Goal: Task Accomplishment & Management: Manage account settings

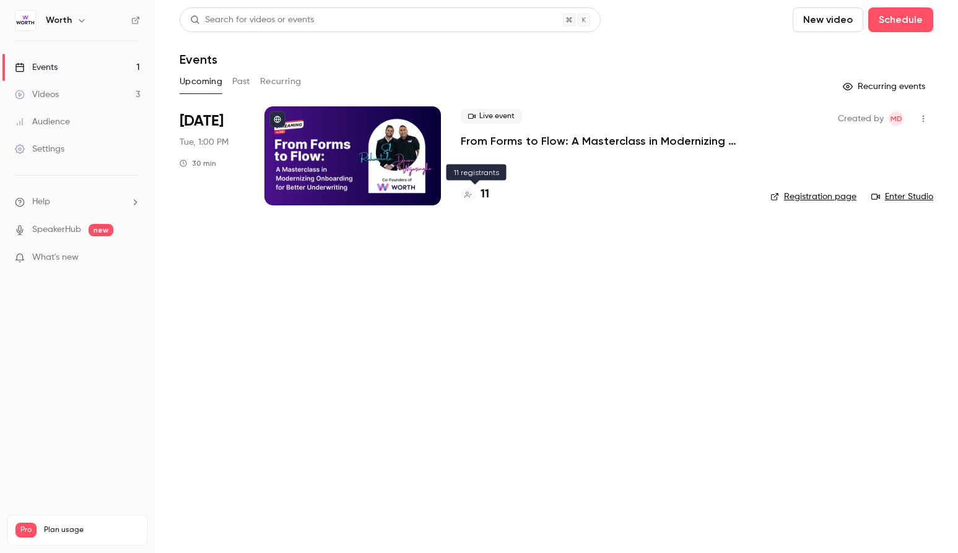
click at [481, 193] on h4 "11" at bounding box center [484, 194] width 9 height 17
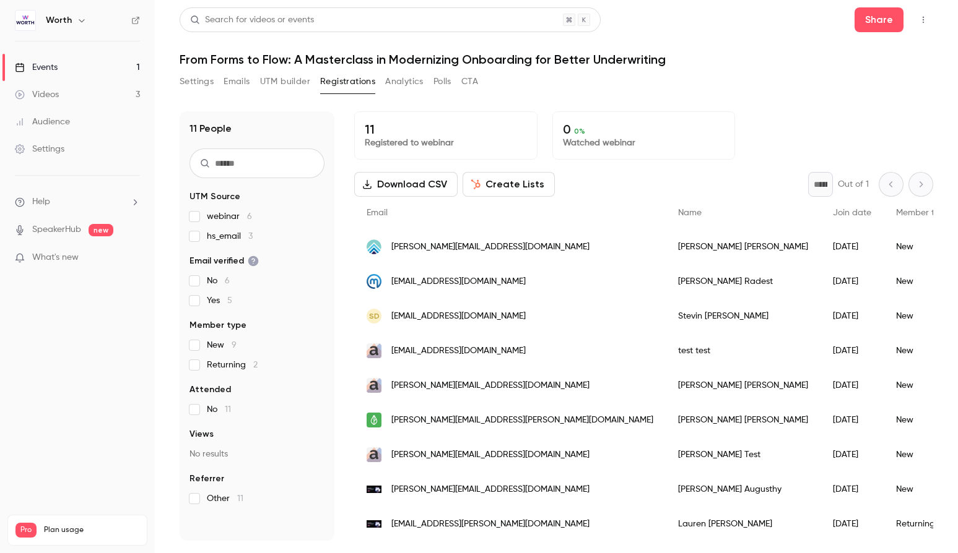
scroll to position [70, 0]
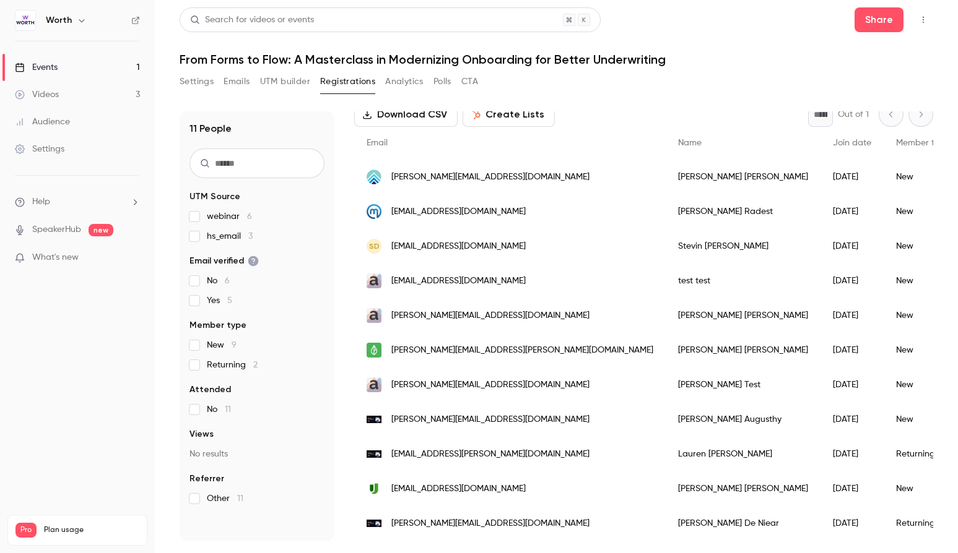
click at [610, 94] on div "Settings Emails UTM builder Registrations Analytics Polls CTA" at bounding box center [556, 84] width 753 height 25
click at [681, 97] on div "11 People UTM Source webinar 6 hs_email 3 Email verified No 6 Yes 5 Member type…" at bounding box center [556, 319] width 753 height 445
click at [659, 102] on div "11 People UTM Source webinar 6 hs_email 3 Email verified No 6 Yes 5 Member type…" at bounding box center [556, 319] width 753 height 445
